Goal: Entertainment & Leisure: Consume media (video, audio)

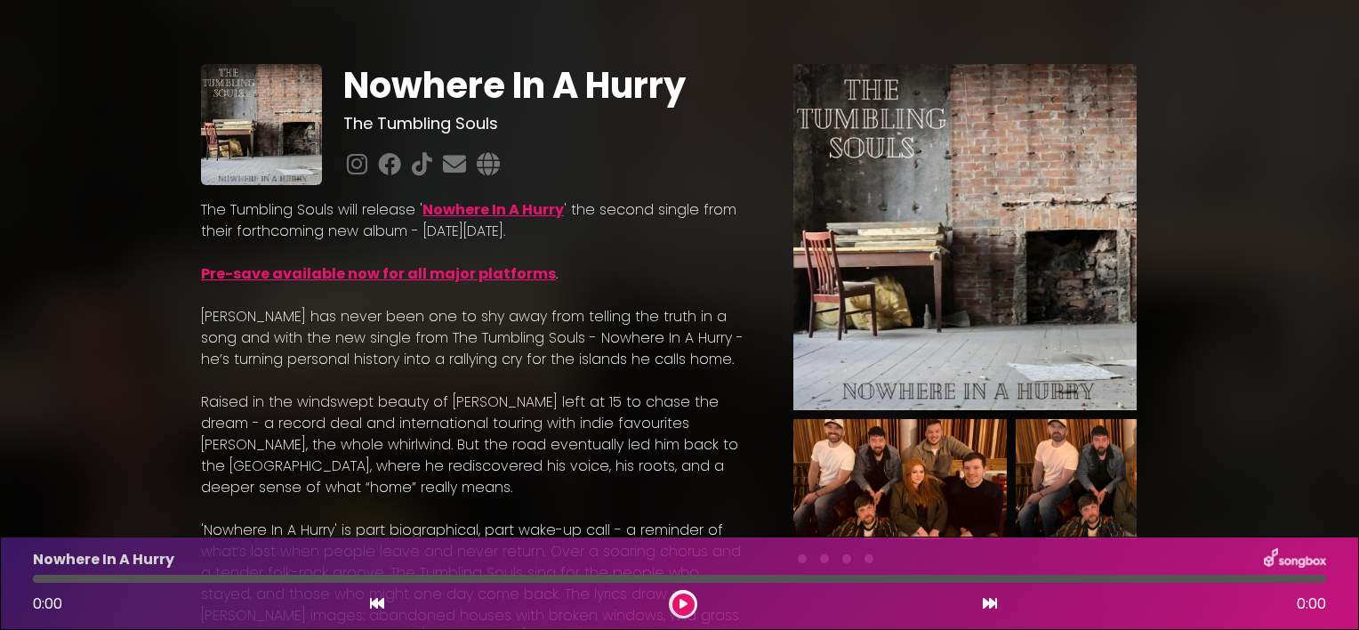
click at [683, 611] on button at bounding box center [684, 604] width 22 height 22
click at [57, 584] on div "Nowhere In A Hurry 0:01 4:01" at bounding box center [679, 583] width 1315 height 70
click at [678, 605] on button at bounding box center [684, 604] width 22 height 22
drag, startPoint x: 1349, startPoint y: 175, endPoint x: 1341, endPoint y: 216, distance: 41.7
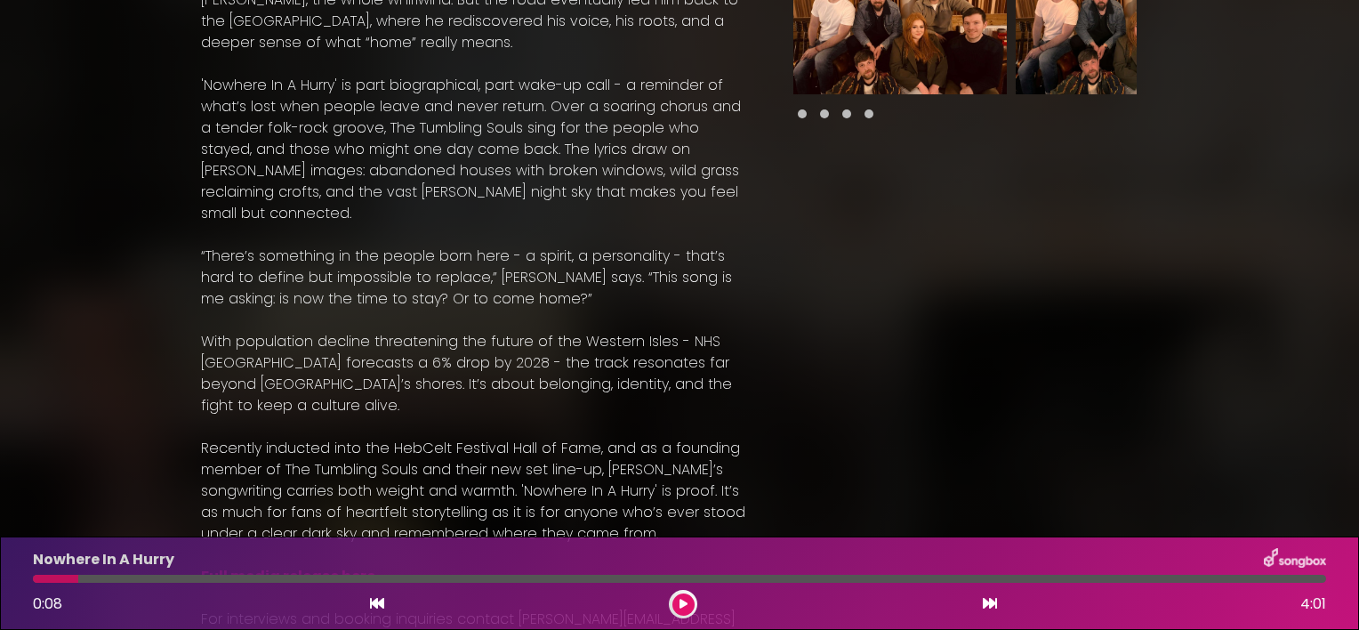
scroll to position [502, 0]
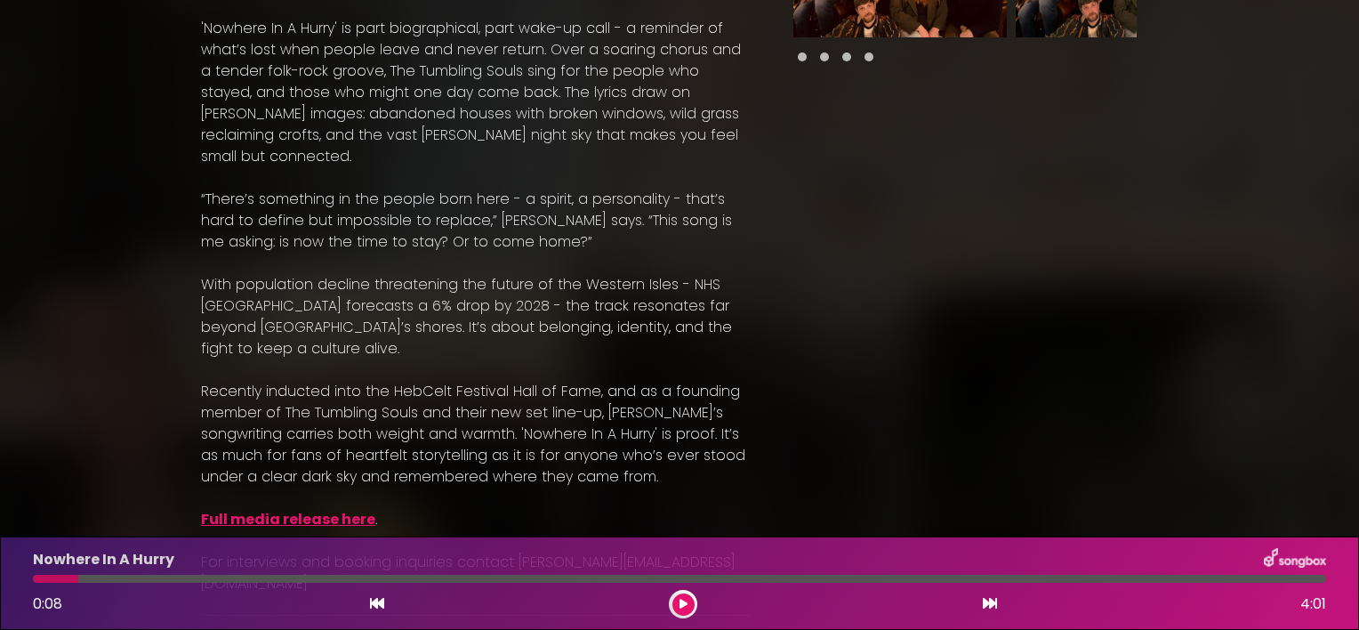
click at [683, 599] on icon at bounding box center [684, 604] width 8 height 11
click at [85, 576] on div at bounding box center [680, 579] width 1294 height 8
drag, startPoint x: 70, startPoint y: 573, endPoint x: 95, endPoint y: 575, distance: 25.0
click at [95, 575] on div "Nowhere In A Hurry 0:11 4:01" at bounding box center [679, 583] width 1315 height 70
click at [1264, 583] on div "Nowhere In A Hurry 2:00 4:01" at bounding box center [679, 583] width 1315 height 70
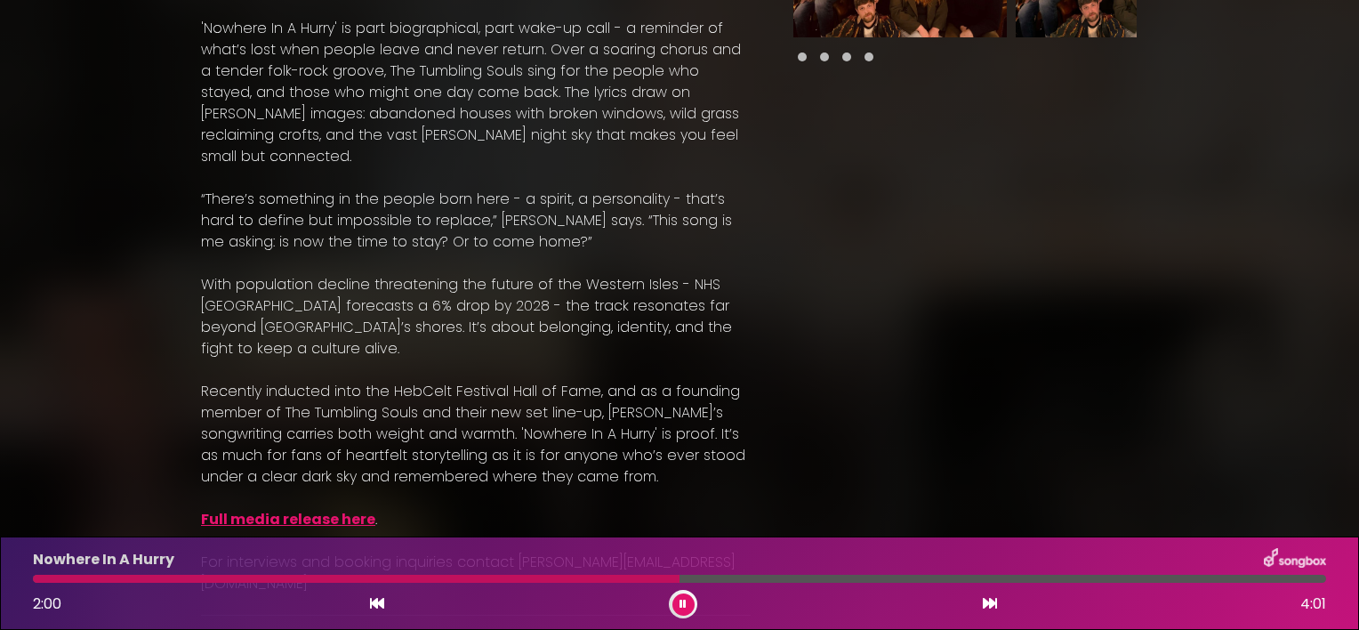
click at [1264, 577] on div at bounding box center [680, 579] width 1294 height 8
click at [680, 605] on icon at bounding box center [683, 604] width 7 height 11
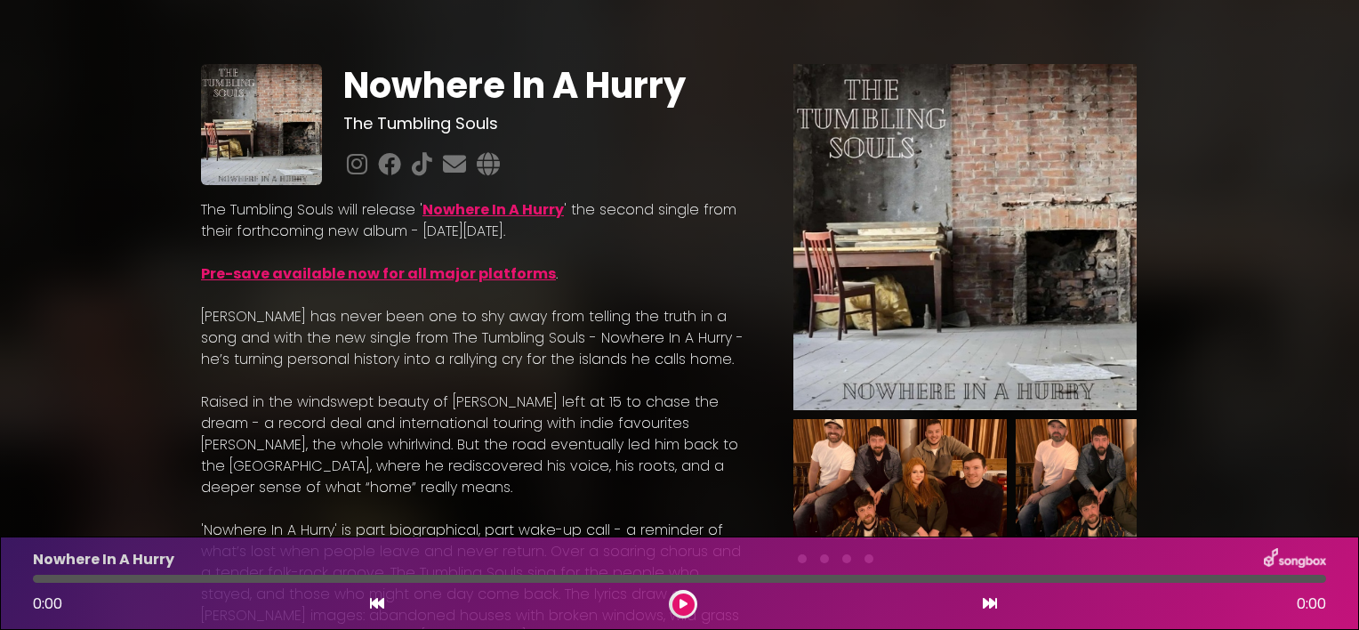
scroll to position [64, 0]
